Goal: Find specific page/section: Find specific page/section

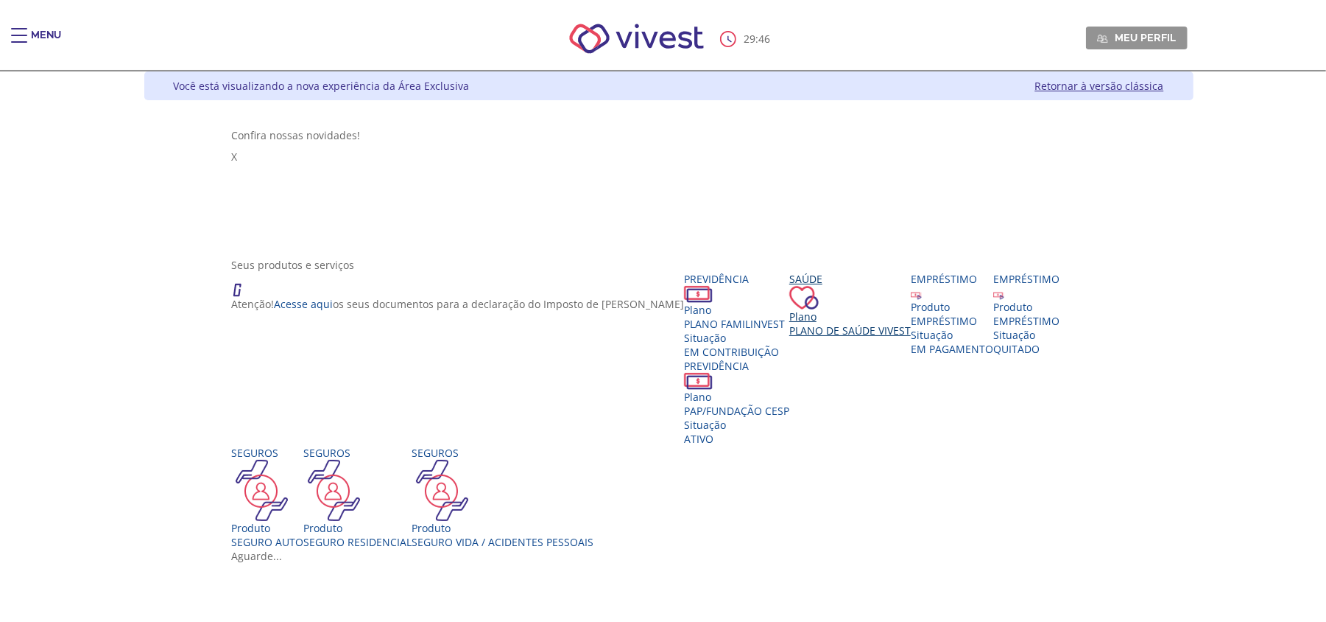
click at [911, 309] on div "Plano" at bounding box center [850, 316] width 122 height 14
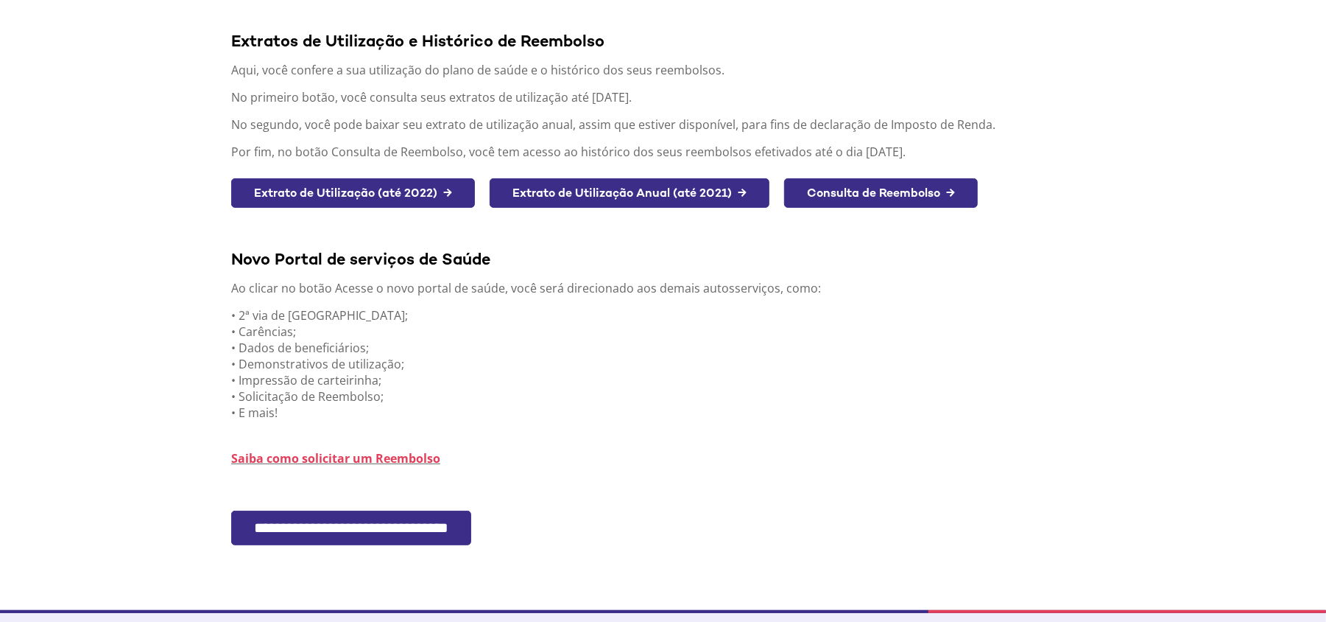
scroll to position [210, 0]
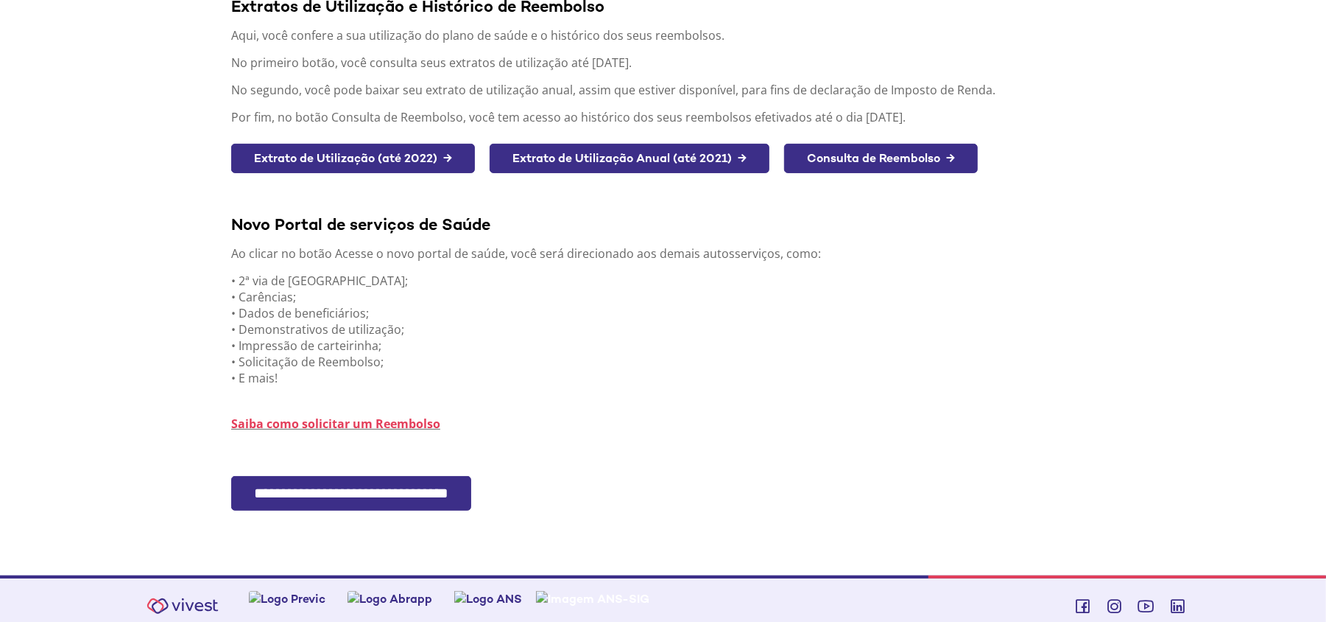
click at [379, 492] on input "**********" at bounding box center [351, 493] width 240 height 35
